Goal: Communication & Community: Answer question/provide support

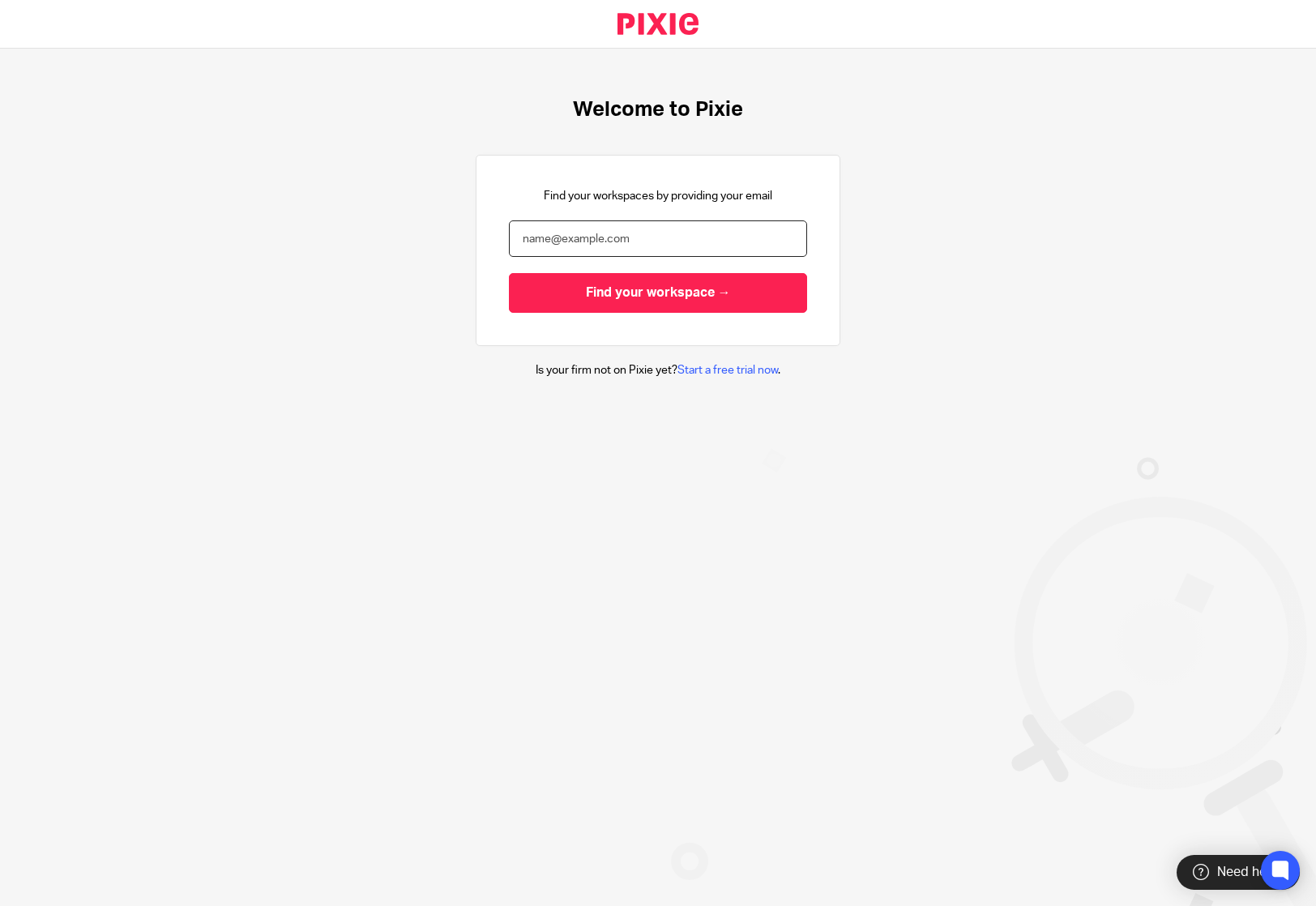
click at [648, 243] on input "email" at bounding box center [658, 238] width 298 height 36
type input "[EMAIL_ADDRESS][DOMAIN_NAME]"
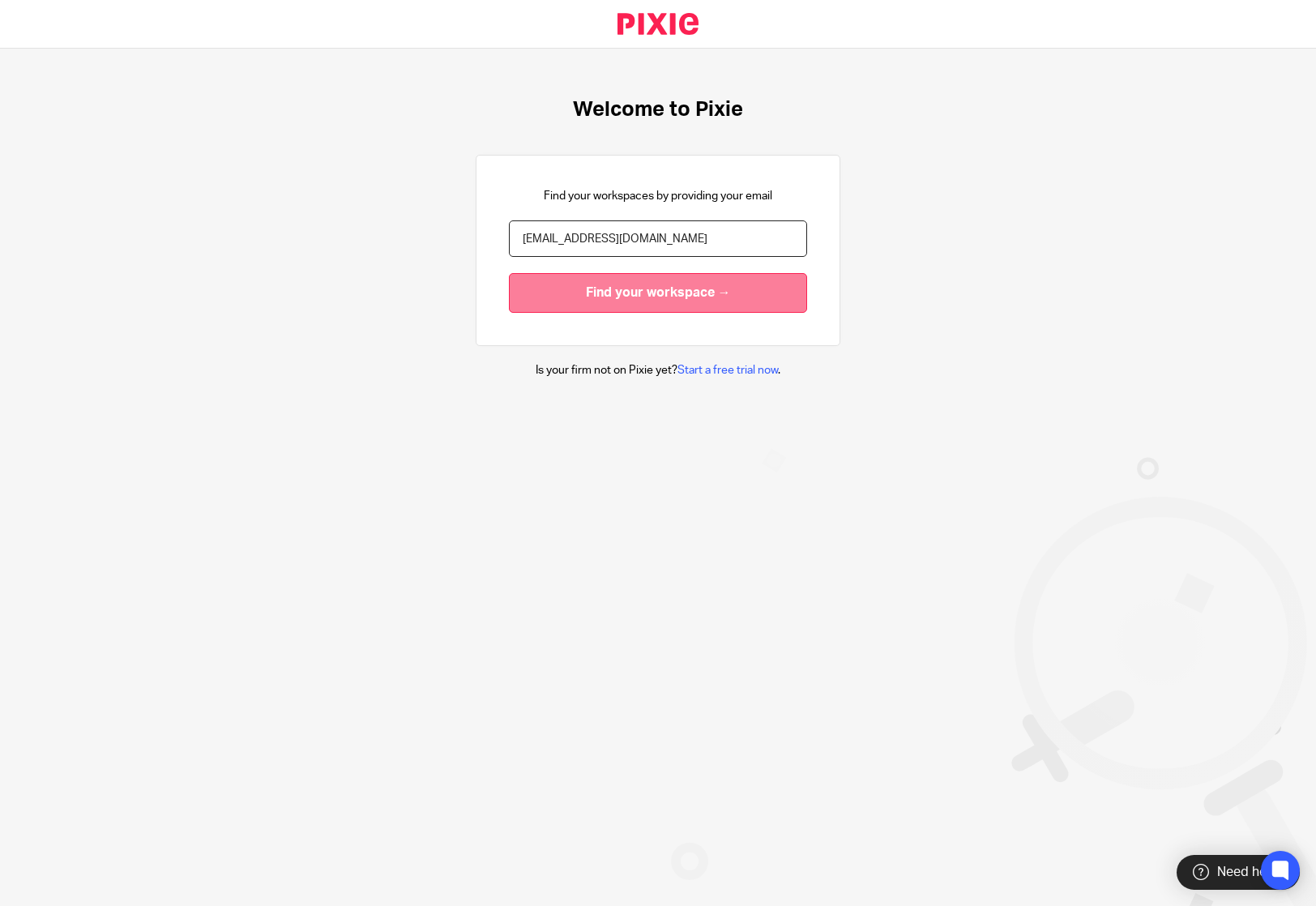
click at [675, 309] on input "Find your workspace →" at bounding box center [658, 293] width 298 height 40
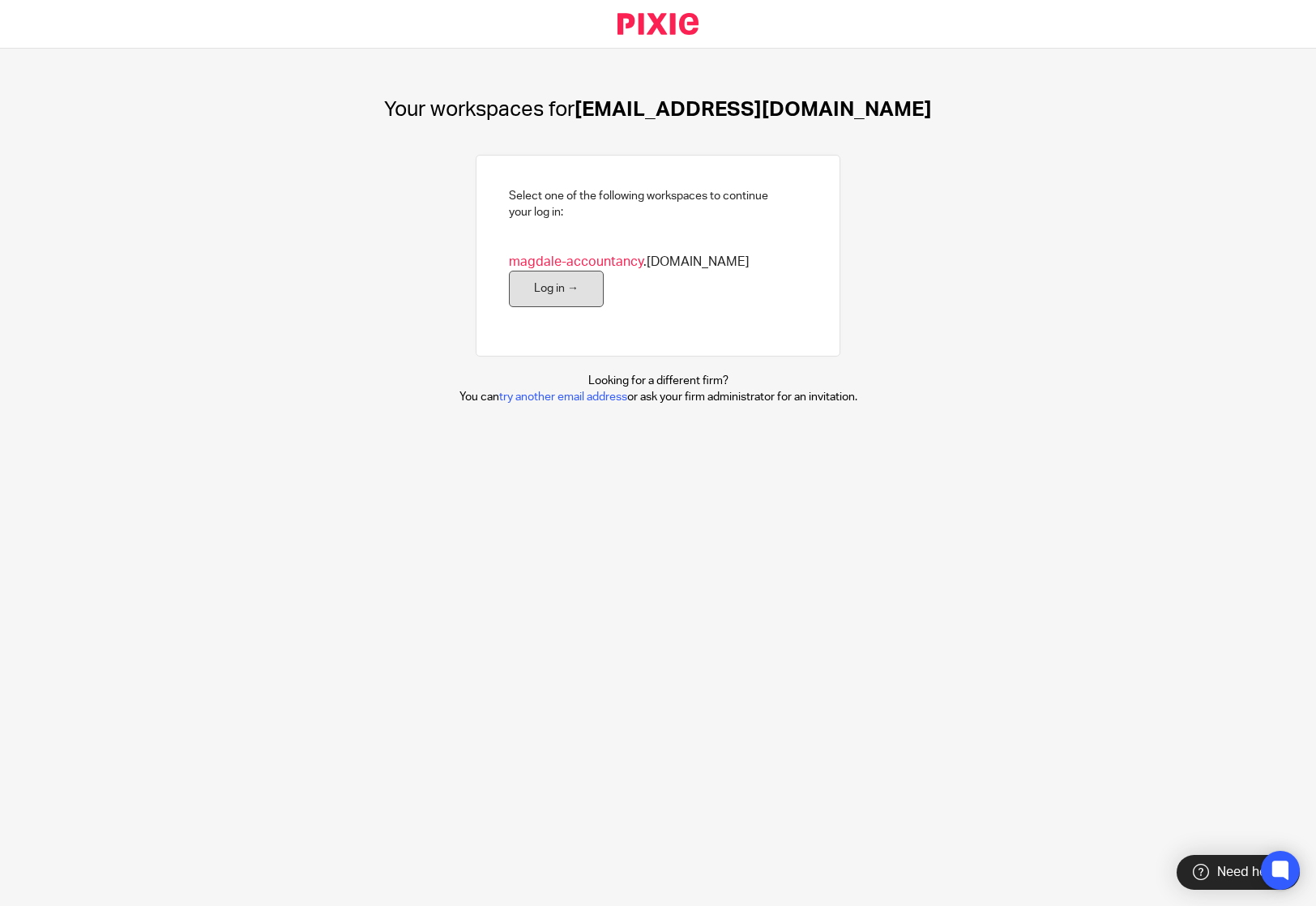
click at [541, 284] on link "Log in →" at bounding box center [556, 288] width 95 height 36
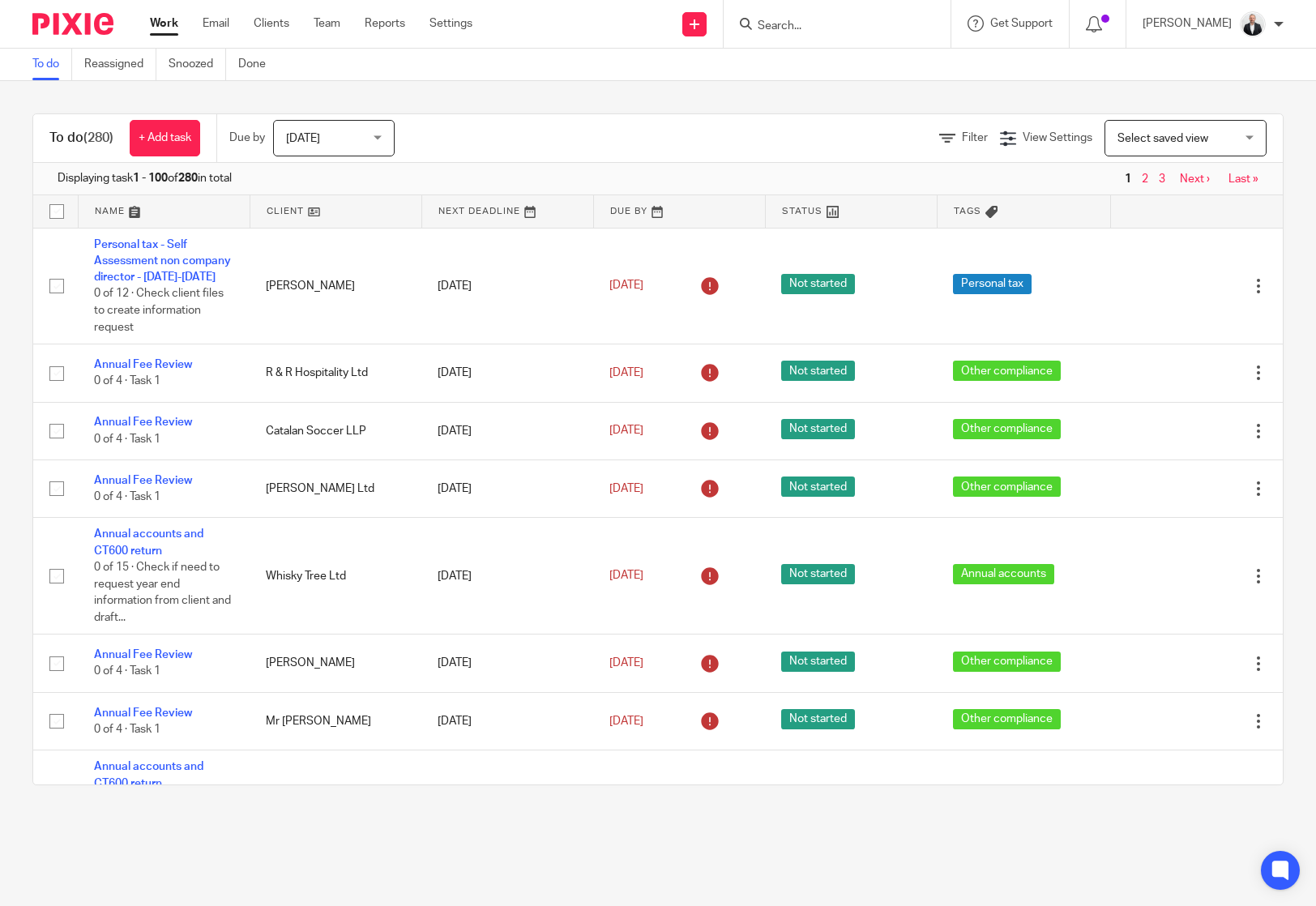
click at [1283, 295] on div "To do (280) + Add task Due by Today Today Today Tomorrow This week Next week Th…" at bounding box center [658, 449] width 1316 height 737
click at [1278, 389] on div "To do (280) + Add task Due by Today Today Today Tomorrow This week Next week Th…" at bounding box center [658, 449] width 1316 height 737
click at [1272, 287] on div "To do (280) + Add task Due by Today Today Today Tomorrow This week Next week Th…" at bounding box center [658, 449] width 1316 height 737
click at [826, 15] on form at bounding box center [842, 24] width 173 height 20
click at [874, 24] on input "Search" at bounding box center [828, 27] width 146 height 15
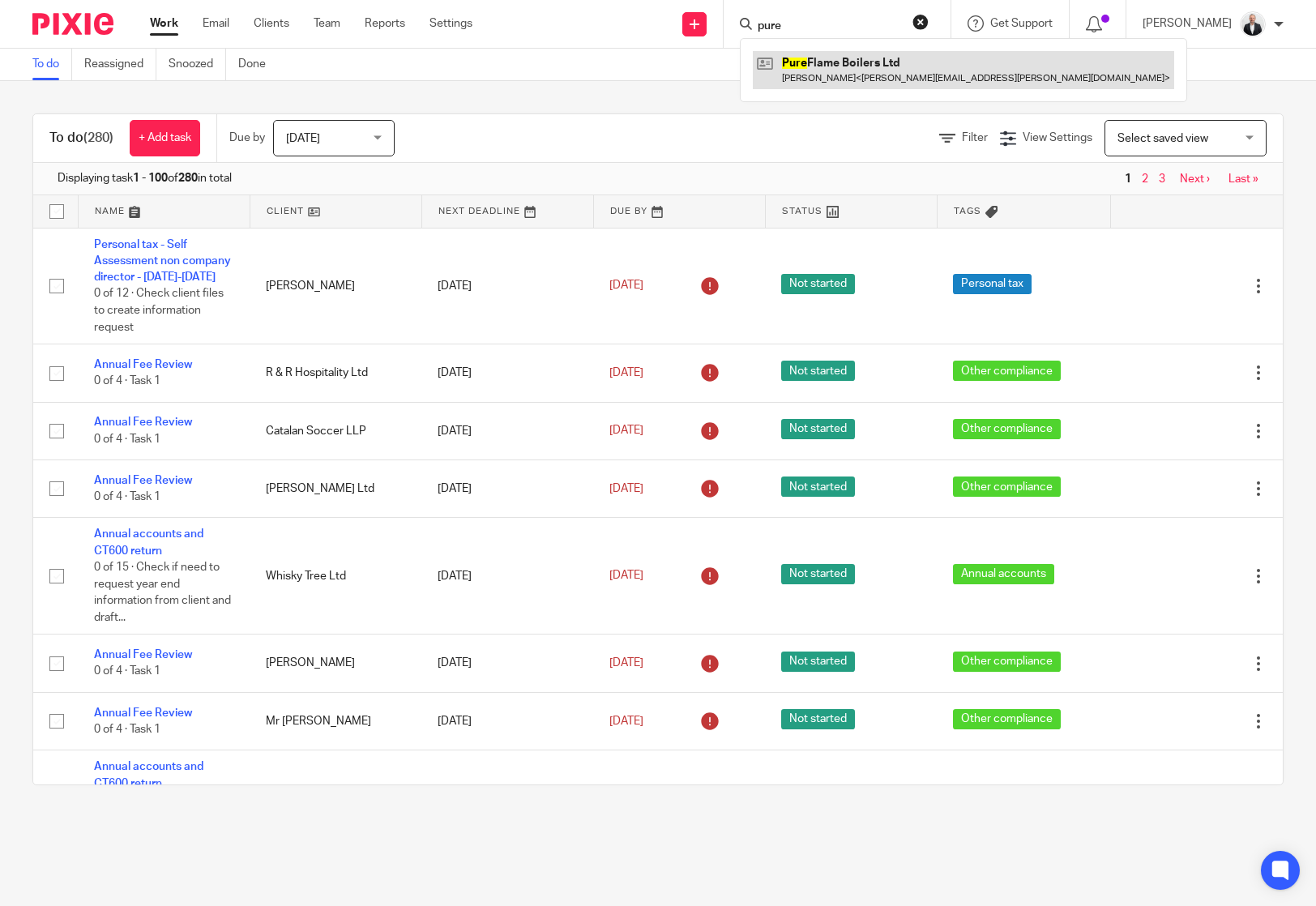
type input "pure"
click at [879, 56] on link at bounding box center [963, 70] width 422 height 37
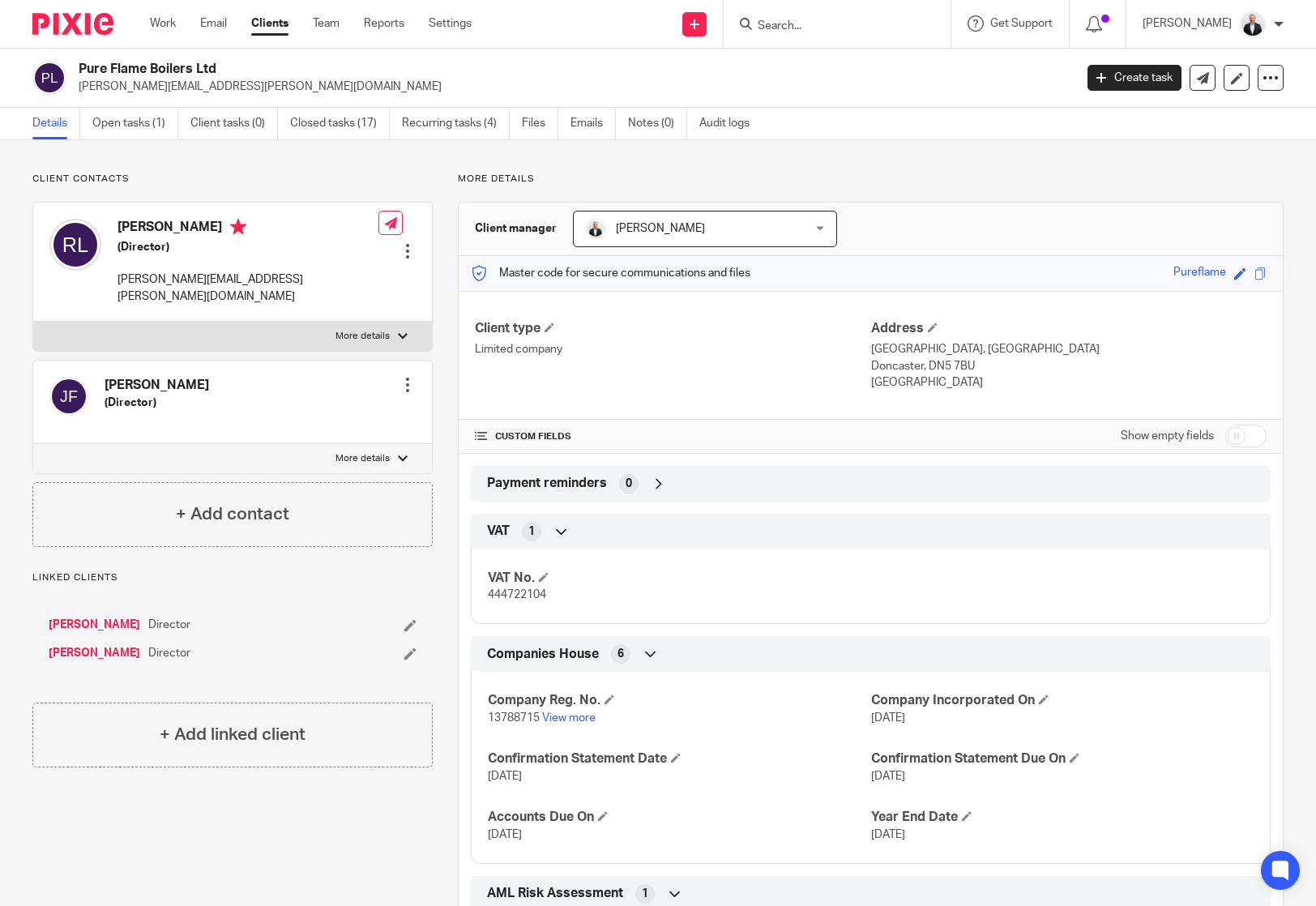
click at [1302, 219] on div "Client contacts Jake Fitzpatrick (Director) Edit contact Create client from con…" at bounding box center [658, 634] width 1316 height 988
click at [140, 126] on link "Open tasks (1)" at bounding box center [135, 124] width 85 height 32
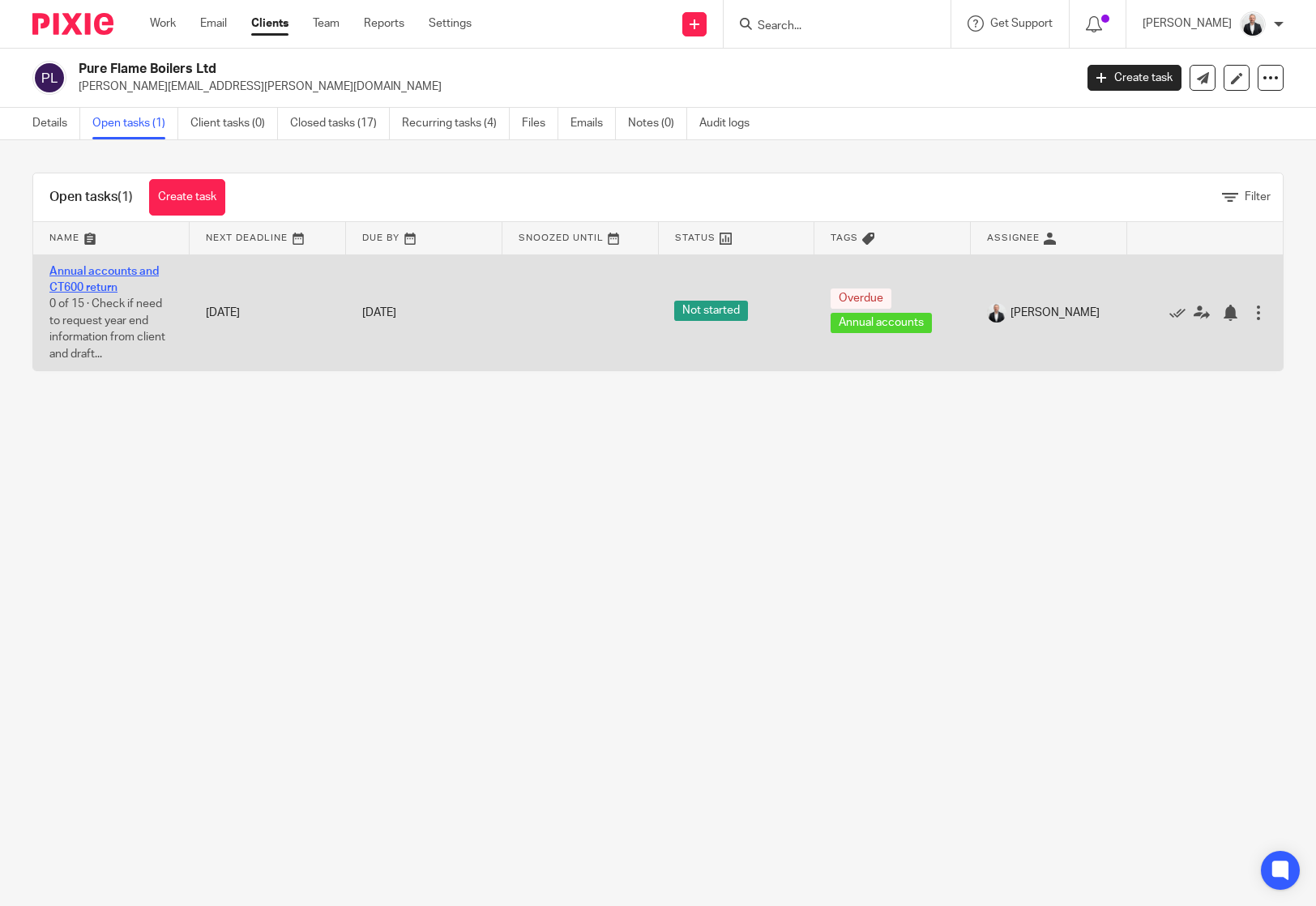
click at [128, 275] on link "Annual accounts and CT600 return" at bounding box center [104, 280] width 110 height 28
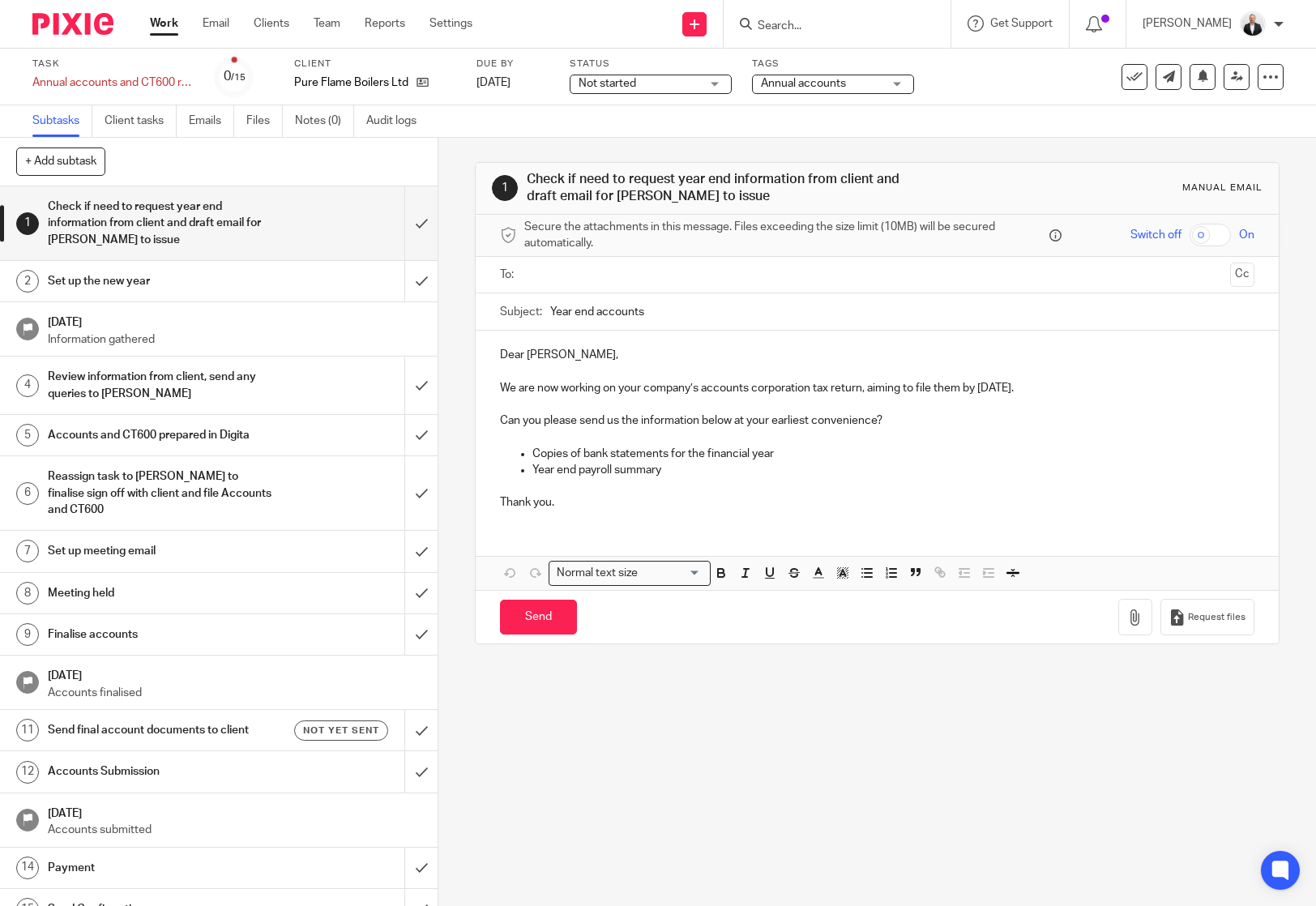
click at [232, 549] on h1 "Set up meeting email" at bounding box center [161, 551] width 227 height 24
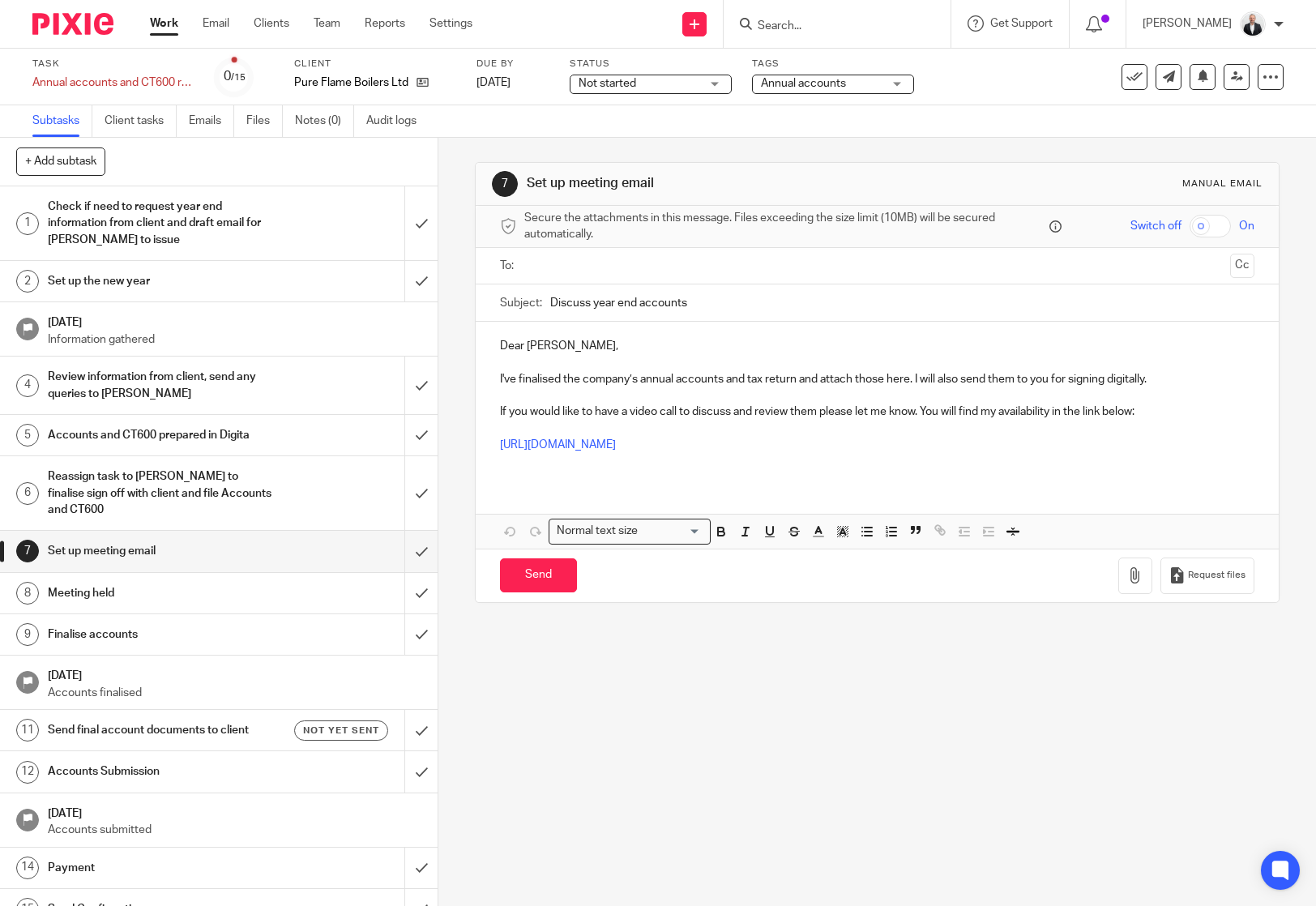
click at [172, 635] on h1 "Finalise accounts" at bounding box center [161, 635] width 227 height 24
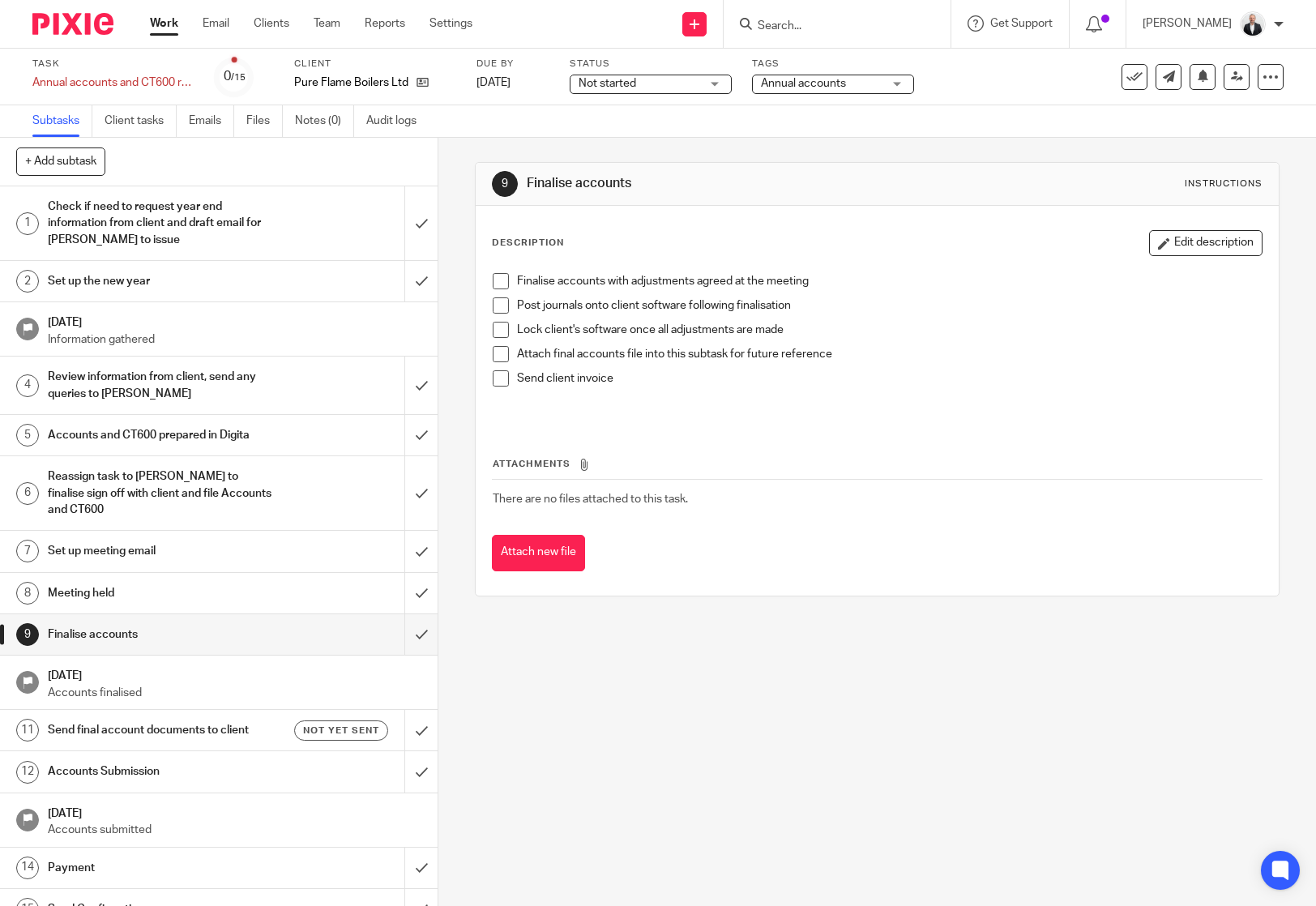
click at [179, 555] on h1 "Set up meeting email" at bounding box center [161, 551] width 227 height 24
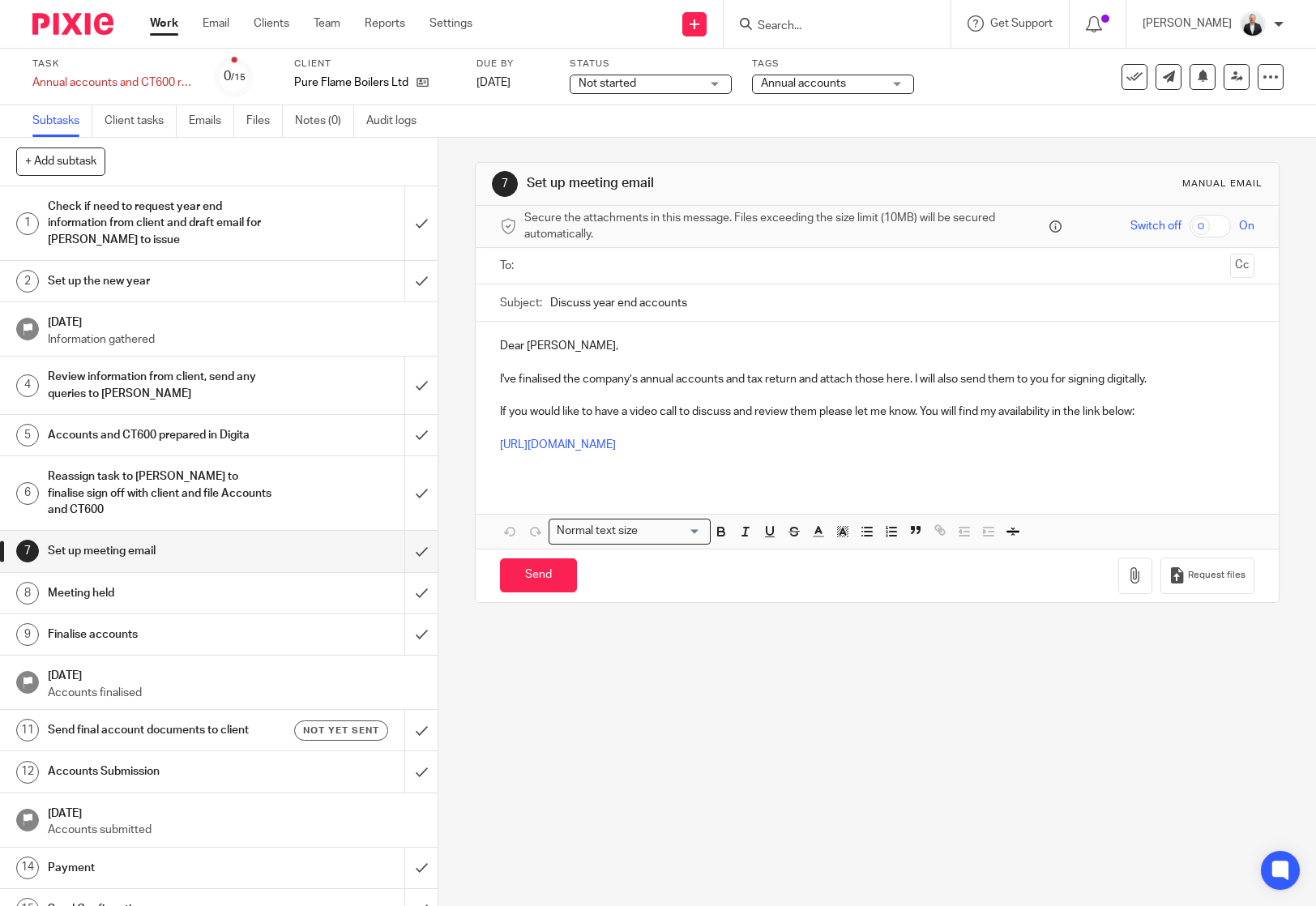
click at [636, 268] on input "text" at bounding box center [876, 267] width 693 height 19
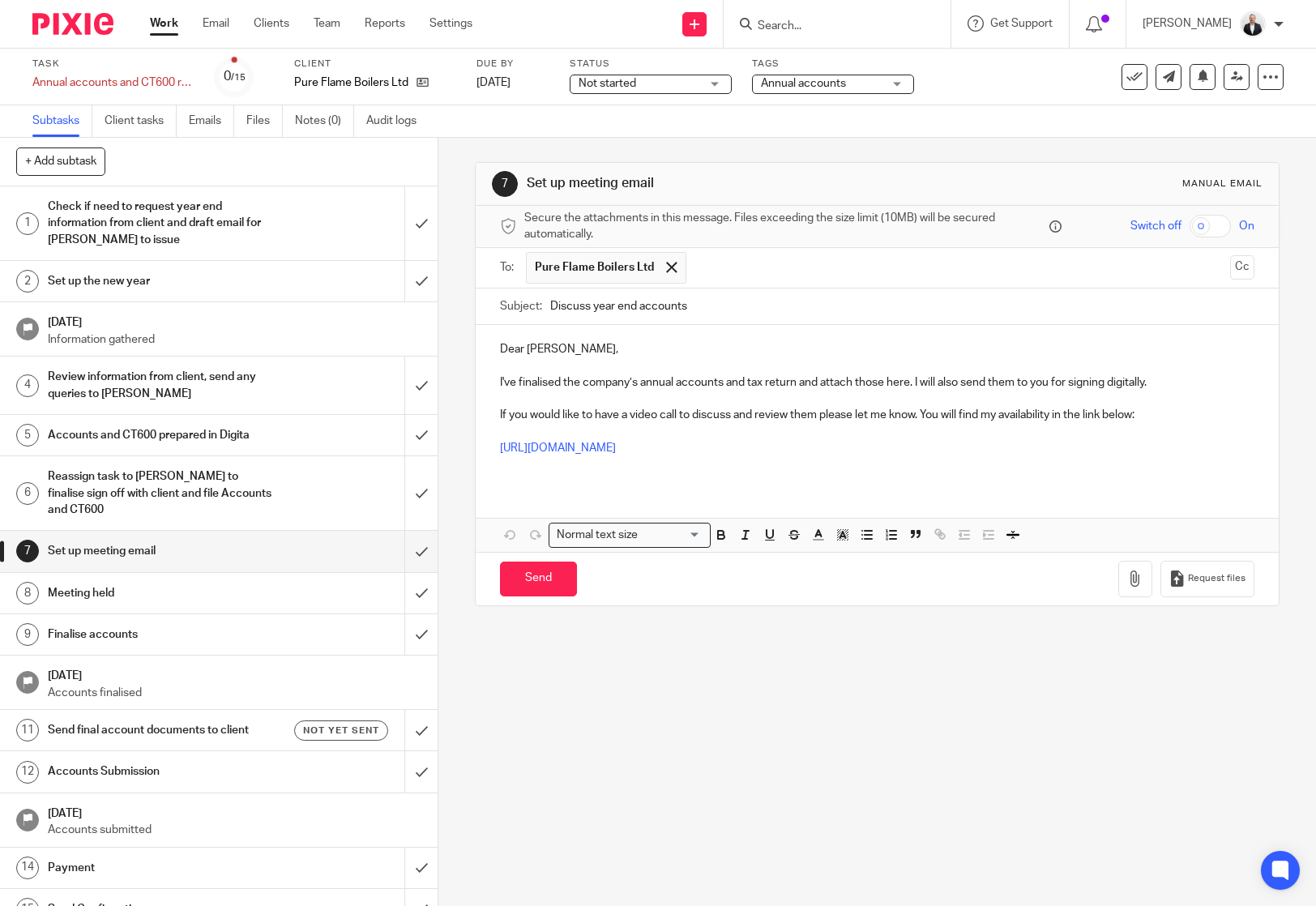
click at [500, 350] on p "Dear [PERSON_NAME]," at bounding box center [876, 348] width 753 height 16
click at [1207, 382] on p "I've finalised the company’s annual accounts and tax return and attach those he…" at bounding box center [876, 382] width 753 height 16
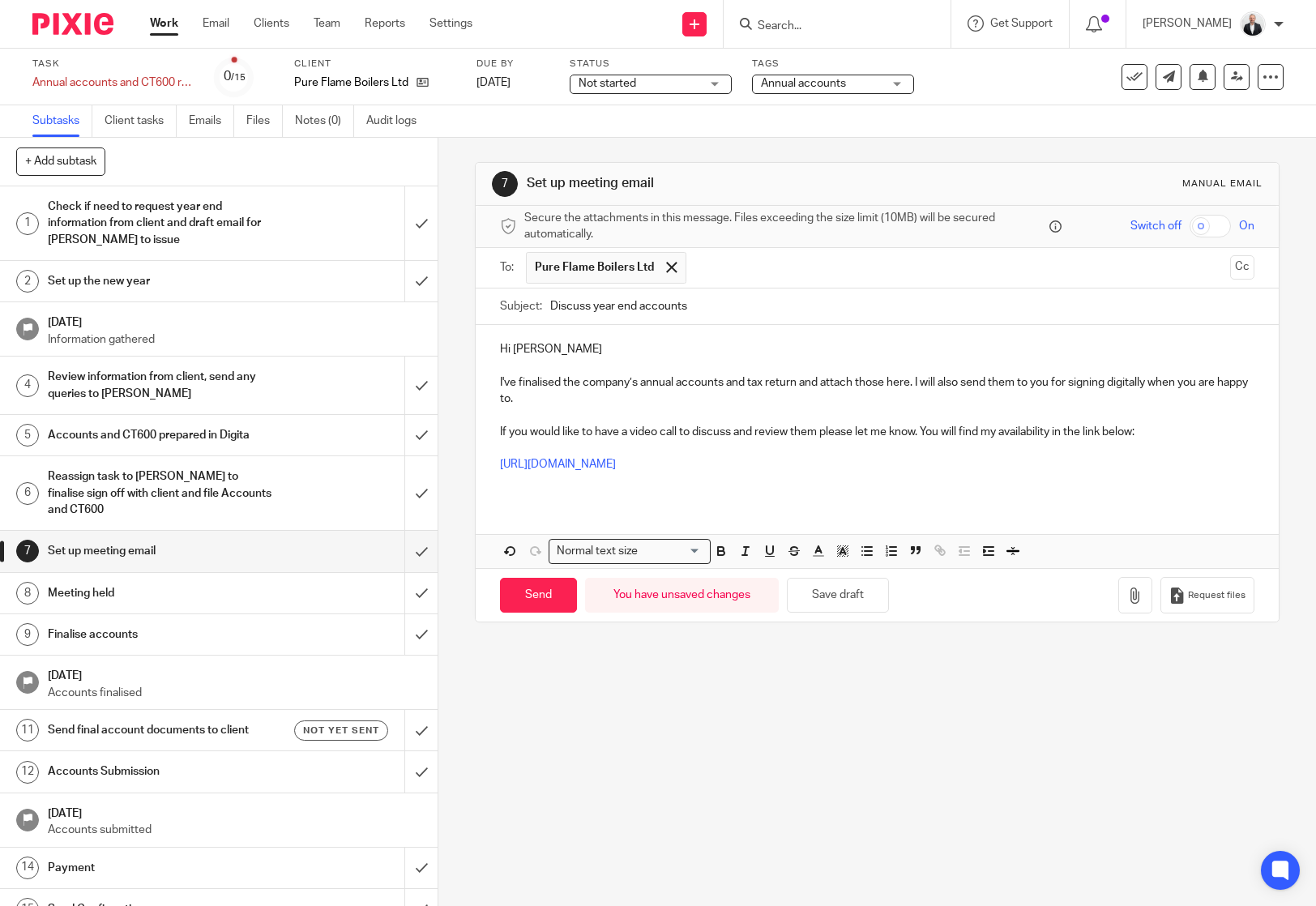
click at [815, 433] on p "If you would like to have a video call to discuss and review them please let me…" at bounding box center [876, 431] width 753 height 16
click at [648, 430] on p "If you would like to have a video call to discuss and review them in the meanti…" at bounding box center [876, 431] width 753 height 16
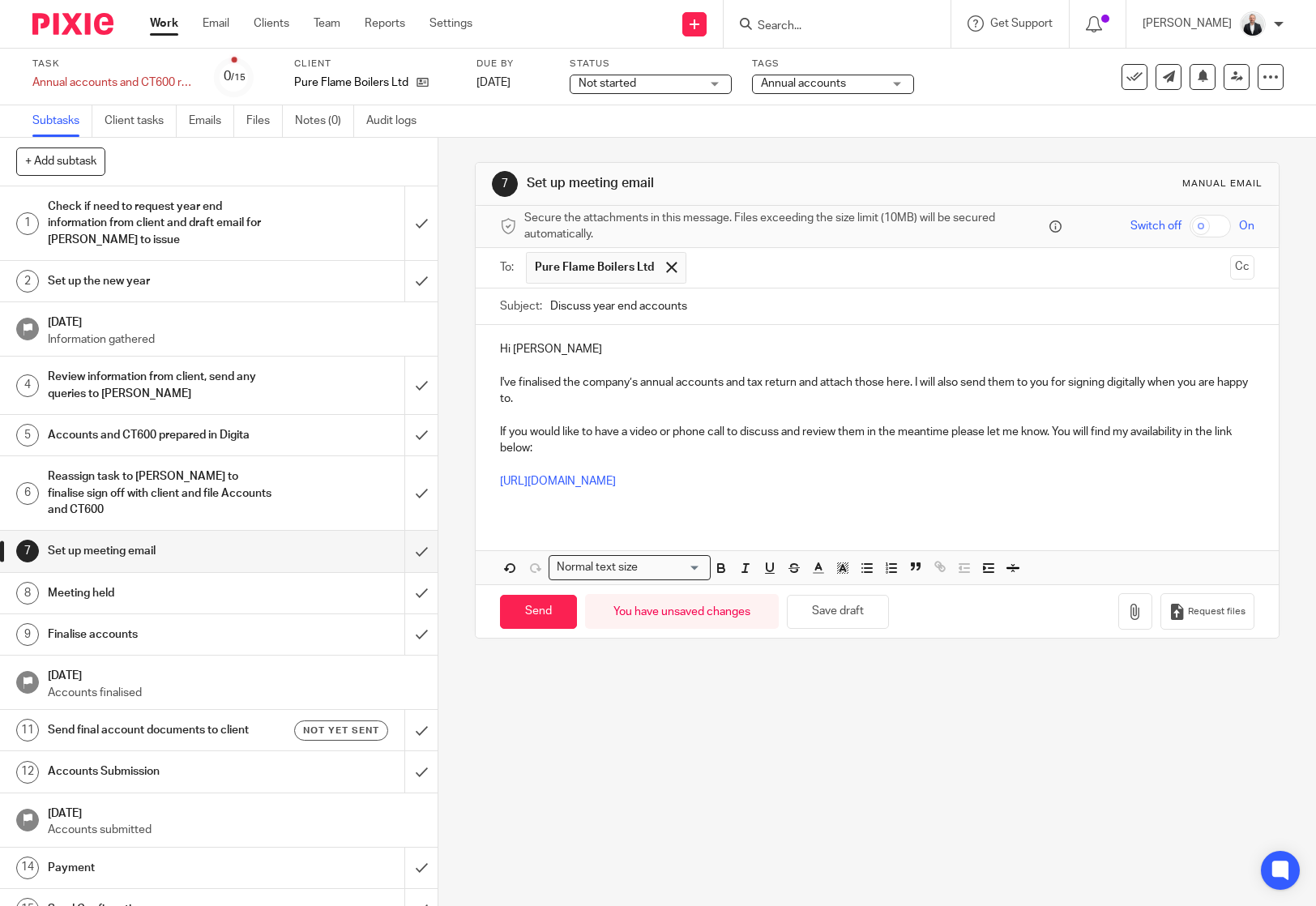
click at [692, 401] on p "I've finalised the company’s annual accounts and tax return and attach those he…" at bounding box center [876, 391] width 753 height 33
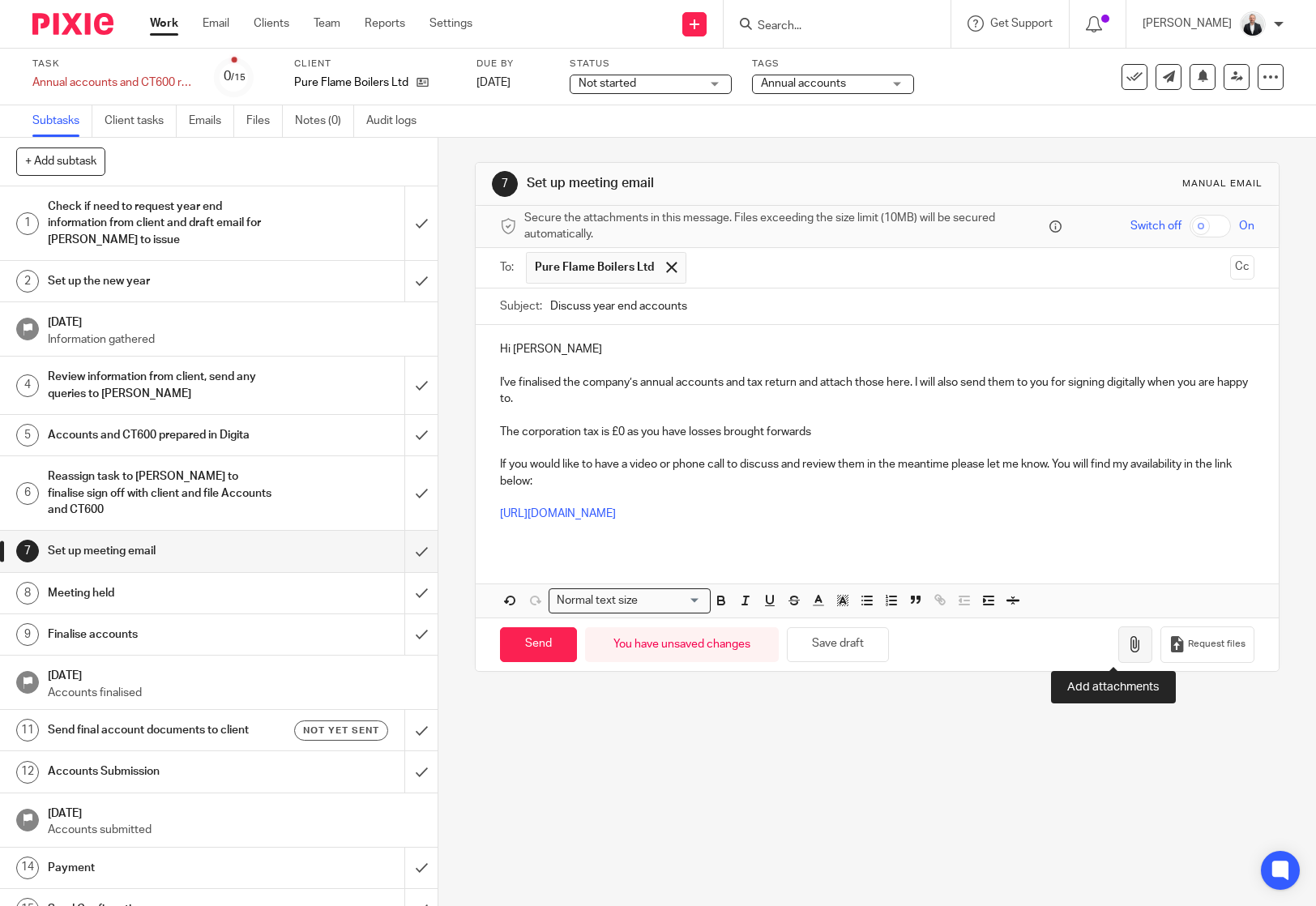
click at [1127, 644] on icon "button" at bounding box center [1134, 644] width 16 height 16
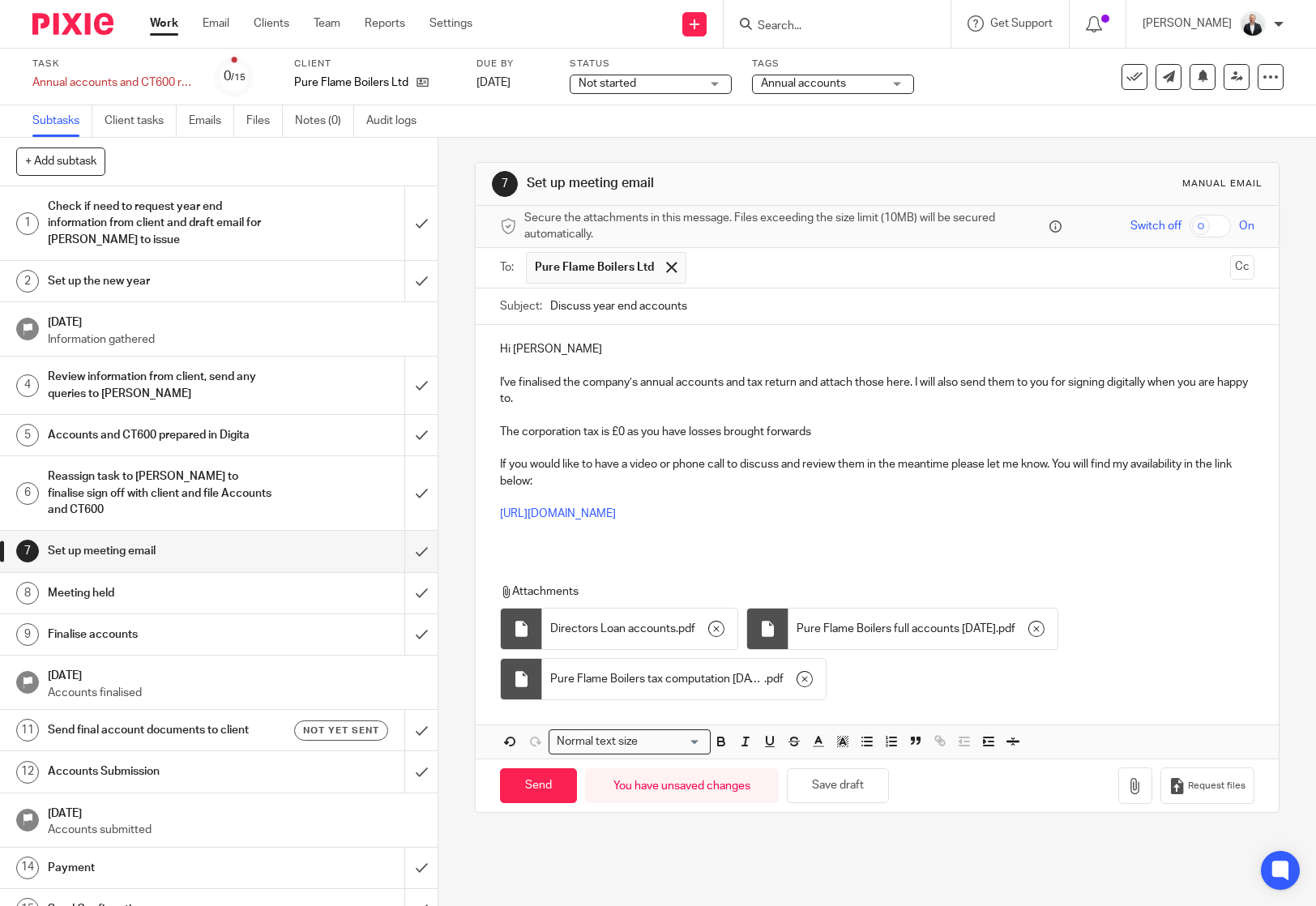
click at [555, 301] on input "Discuss year end accounts" at bounding box center [901, 307] width 703 height 36
type input "Year end accounts"
click at [775, 498] on p at bounding box center [876, 497] width 753 height 16
click at [847, 435] on p "The corporation tax is £0 as you have losses brought forwards" at bounding box center [876, 431] width 753 height 16
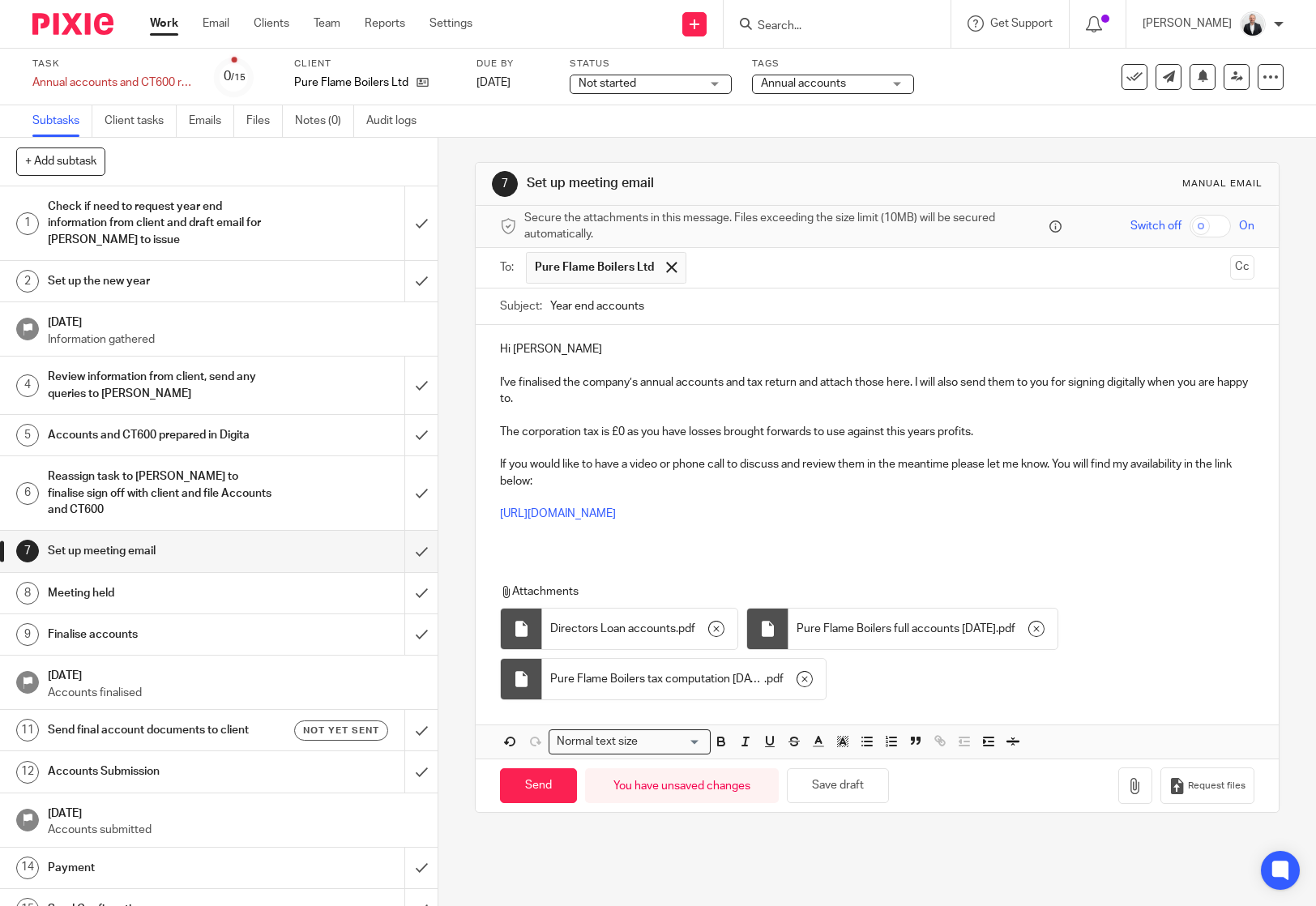
click at [1166, 472] on p "If you would like to have a video or phone call to discuss and review them in t…" at bounding box center [876, 473] width 753 height 33
click at [687, 433] on p "The corporation tax is £0 as you have losses brought forwards to use against th…" at bounding box center [876, 431] width 753 height 16
drag, startPoint x: 1180, startPoint y: 543, endPoint x: 1129, endPoint y: 518, distance: 56.8
click at [1180, 543] on div "Hi [PERSON_NAME]'ve finalised the company’s annual accounts and tax return and …" at bounding box center [877, 438] width 802 height 225
click at [728, 433] on p "The corporation tax is £0 as you have £15,018losses brought forwards to use aga…" at bounding box center [876, 431] width 753 height 16
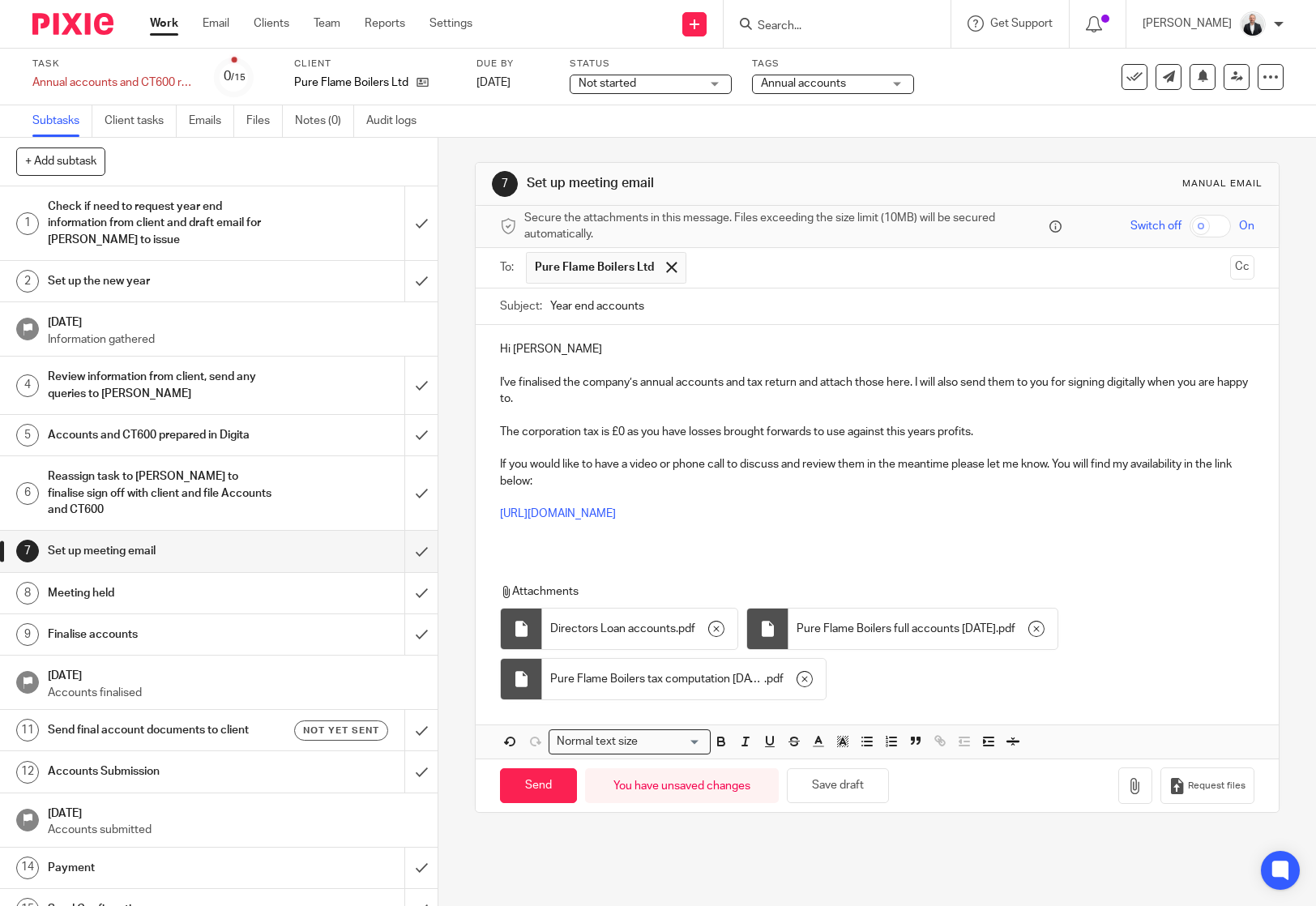
click at [998, 435] on p "The corporation tax is £0 as you have losses brought forwards to use against th…" at bounding box center [876, 431] width 753 height 16
click at [1132, 528] on p at bounding box center [876, 530] width 753 height 16
click at [1125, 428] on p "The corporation tax is £0 as you have losses brought forwards to use against th…" at bounding box center [876, 431] width 753 height 16
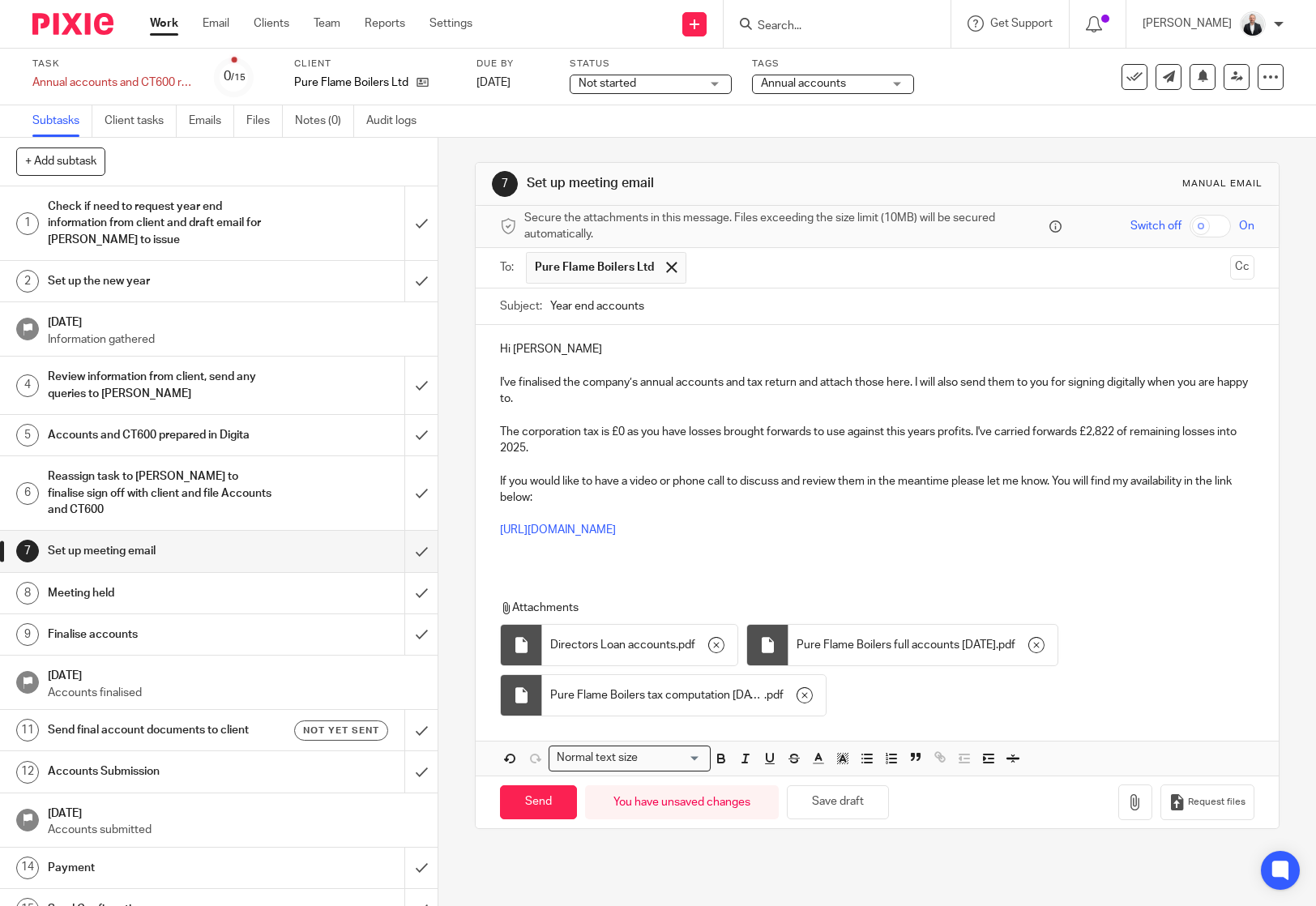
click at [811, 477] on p "If you would like to have a video or phone call to discuss and review them in t…" at bounding box center [876, 490] width 753 height 33
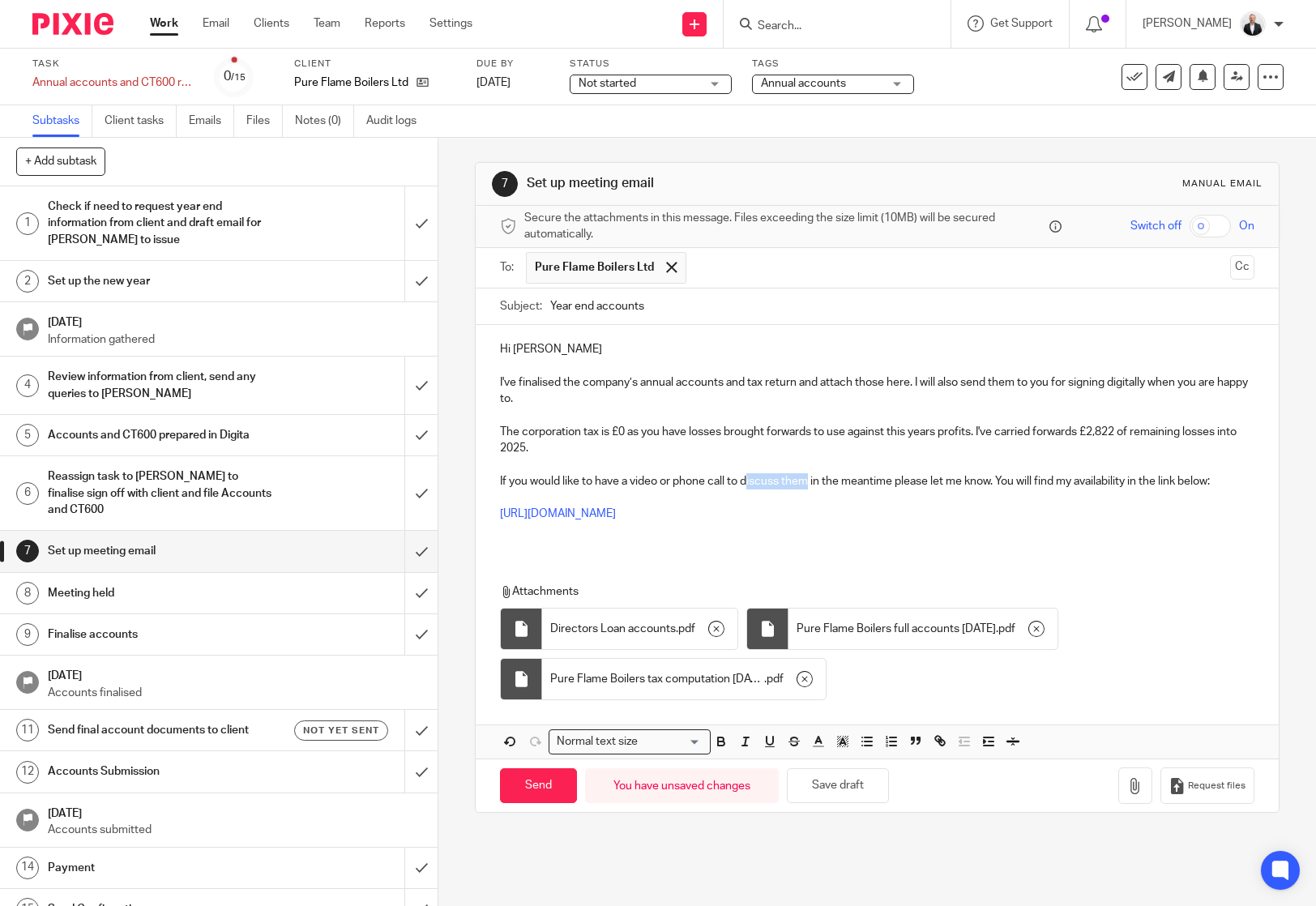
drag, startPoint x: 743, startPoint y: 479, endPoint x: 806, endPoint y: 481, distance: 63.0
click at [806, 481] on p "If you would like to have a video or phone call to discuss them in the meantime…" at bounding box center [876, 480] width 753 height 16
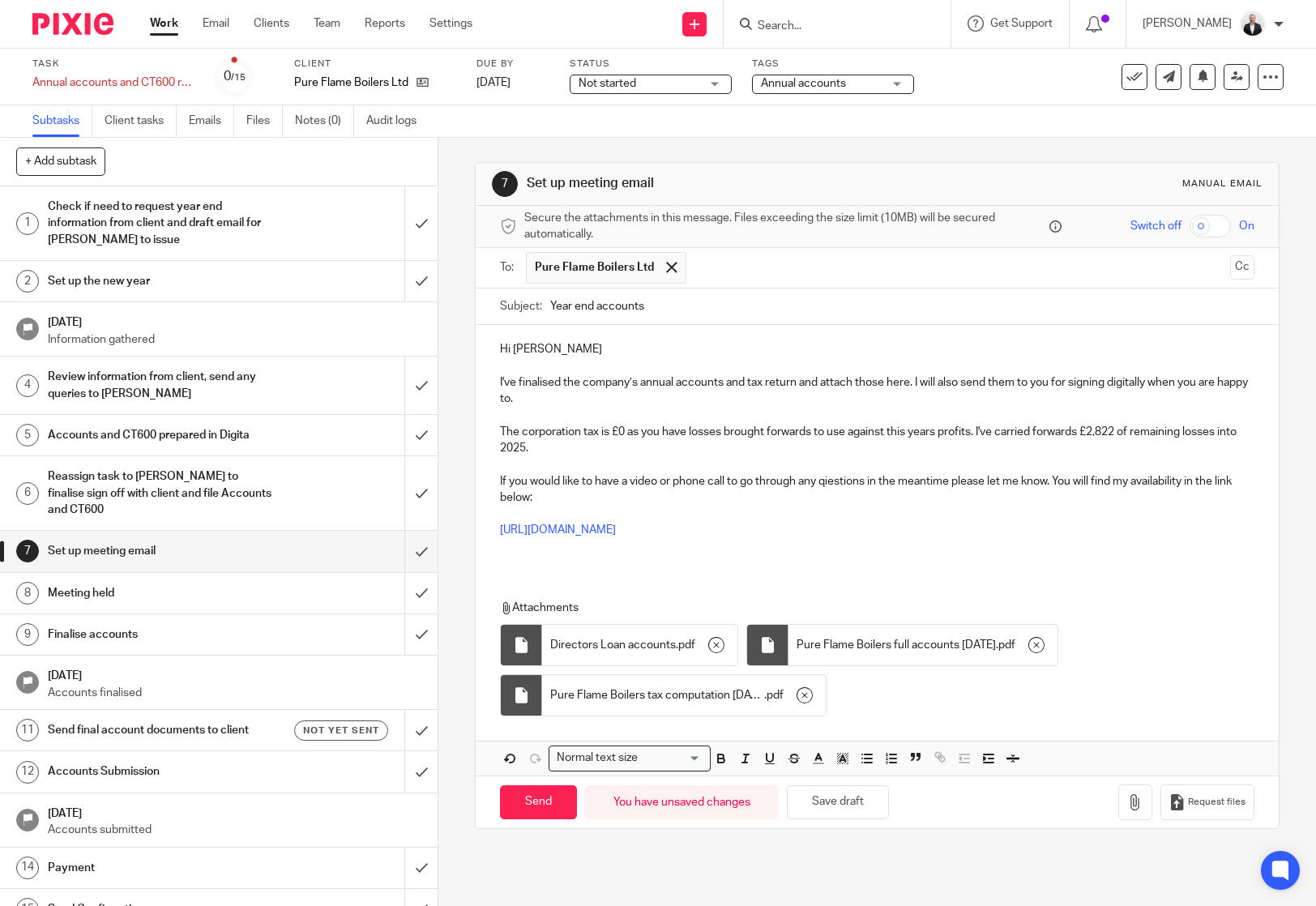
click at [1122, 537] on p "[URL][DOMAIN_NAME]" at bounding box center [876, 530] width 753 height 16
click at [854, 479] on p "If you would like to have a video or phone call to go through any qiestions in …" at bounding box center [876, 490] width 753 height 33
click at [892, 511] on p at bounding box center [876, 513] width 753 height 16
click at [531, 800] on input "Send" at bounding box center [538, 803] width 77 height 35
type input "Sent"
